Goal: Task Accomplishment & Management: Manage account settings

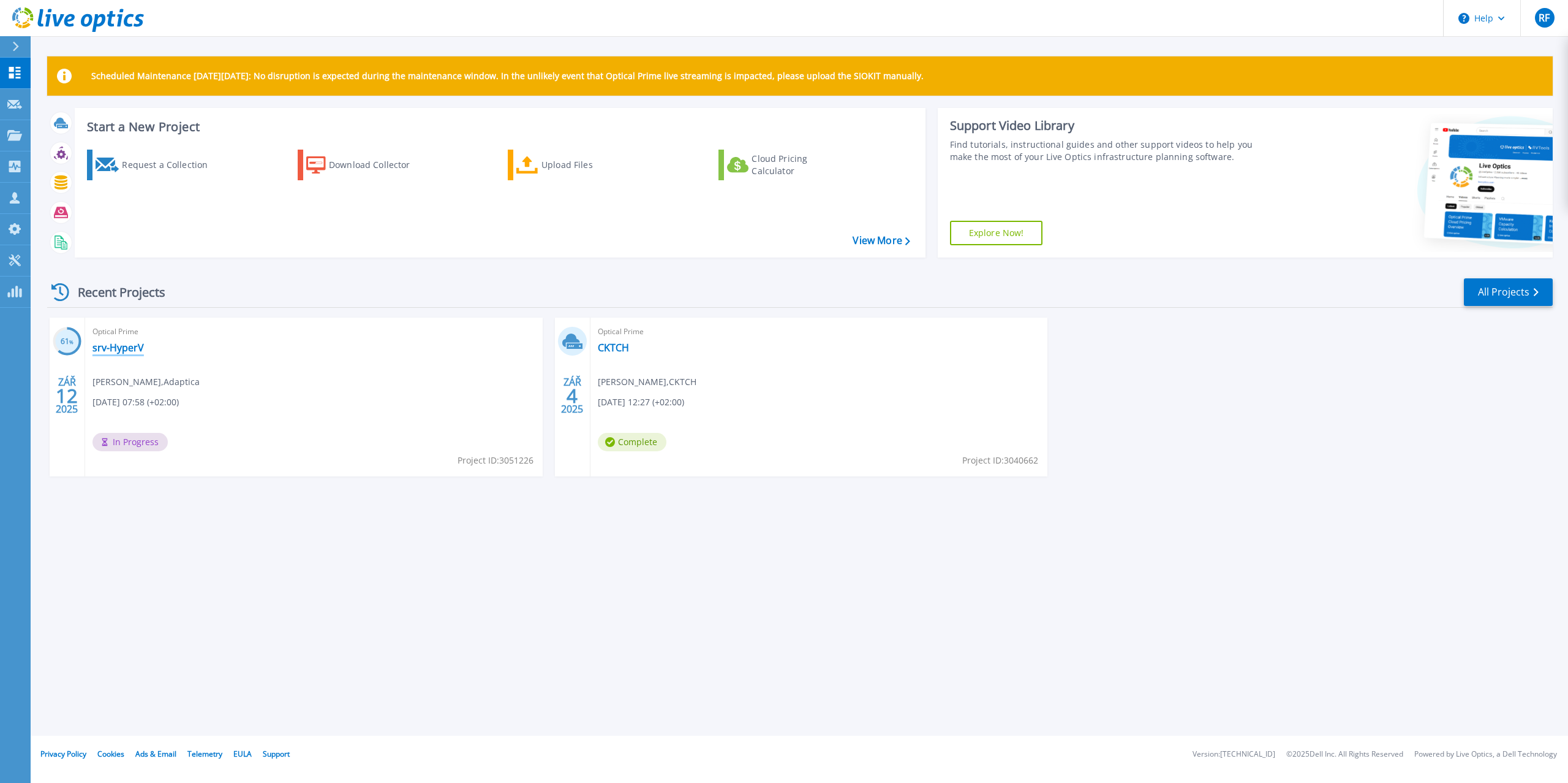
click at [125, 349] on link "srv-HyperV" at bounding box center [117, 347] width 51 height 12
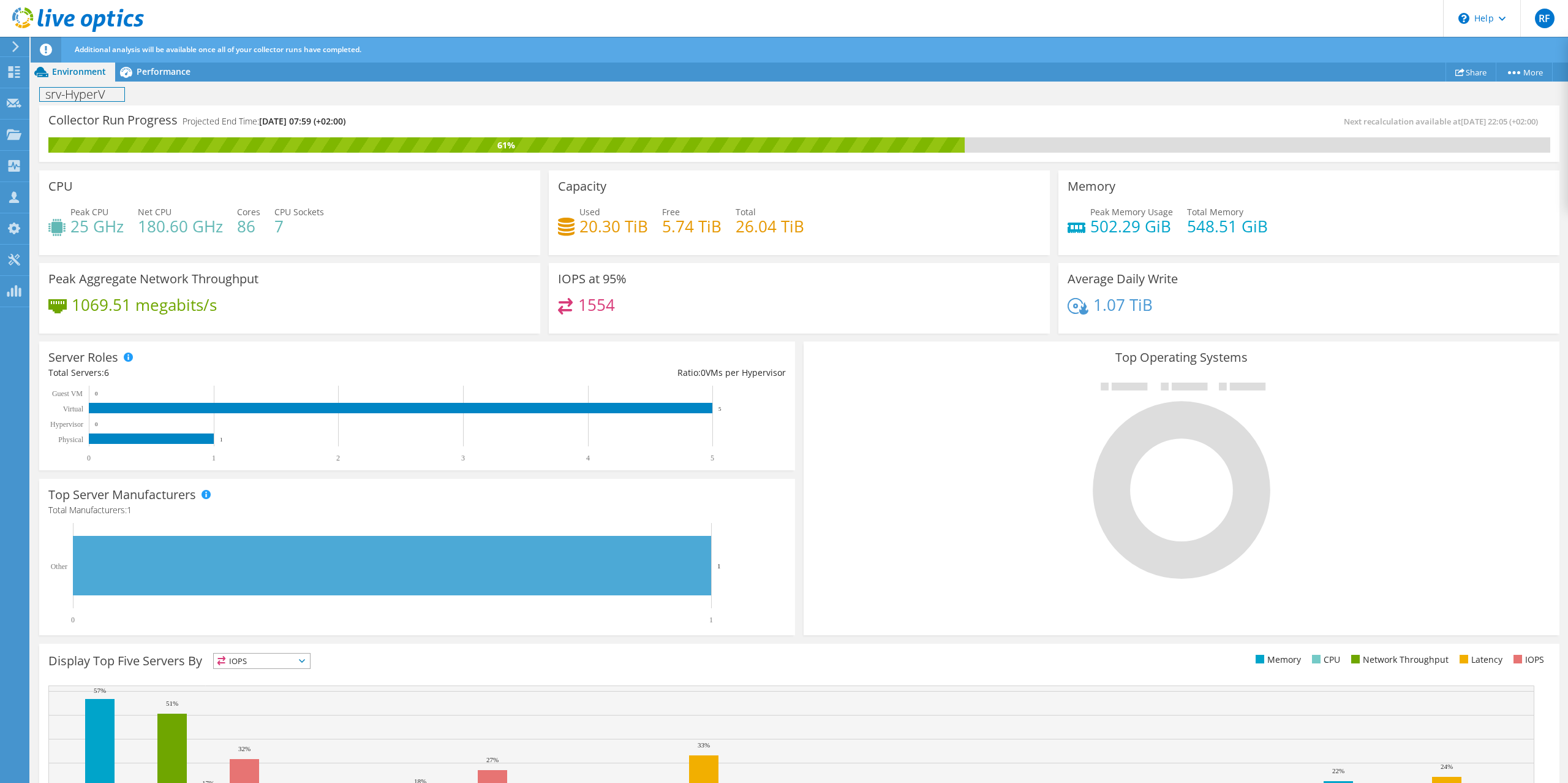
click at [92, 94] on h1 "srv-HyperV" at bounding box center [81, 94] width 84 height 14
drag, startPoint x: 117, startPoint y: 95, endPoint x: 50, endPoint y: 92, distance: 67.1
click at [50, 92] on h1 "srv-HyperV" at bounding box center [81, 94] width 84 height 14
click at [113, 89] on link at bounding box center [117, 93] width 17 height 15
click at [11, 75] on use at bounding box center [14, 72] width 12 height 12
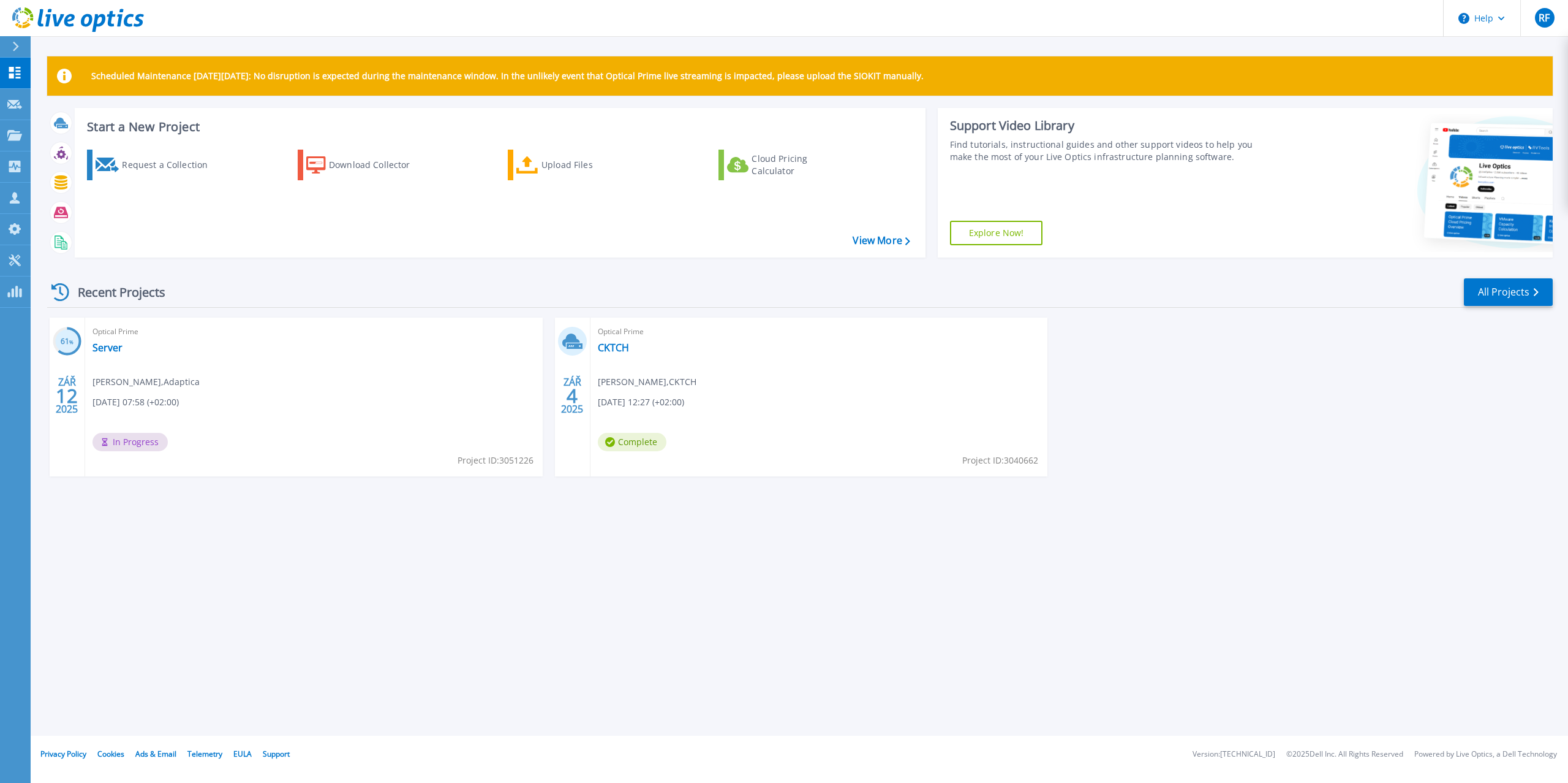
drag, startPoint x: 696, startPoint y: 236, endPoint x: 700, endPoint y: 279, distance: 43.2
click at [696, 237] on div "Request a Collection Download Collector Upload Files Cloud Pricing Calculator" at bounding box center [498, 195] width 842 height 112
